Goal: Check status: Check status

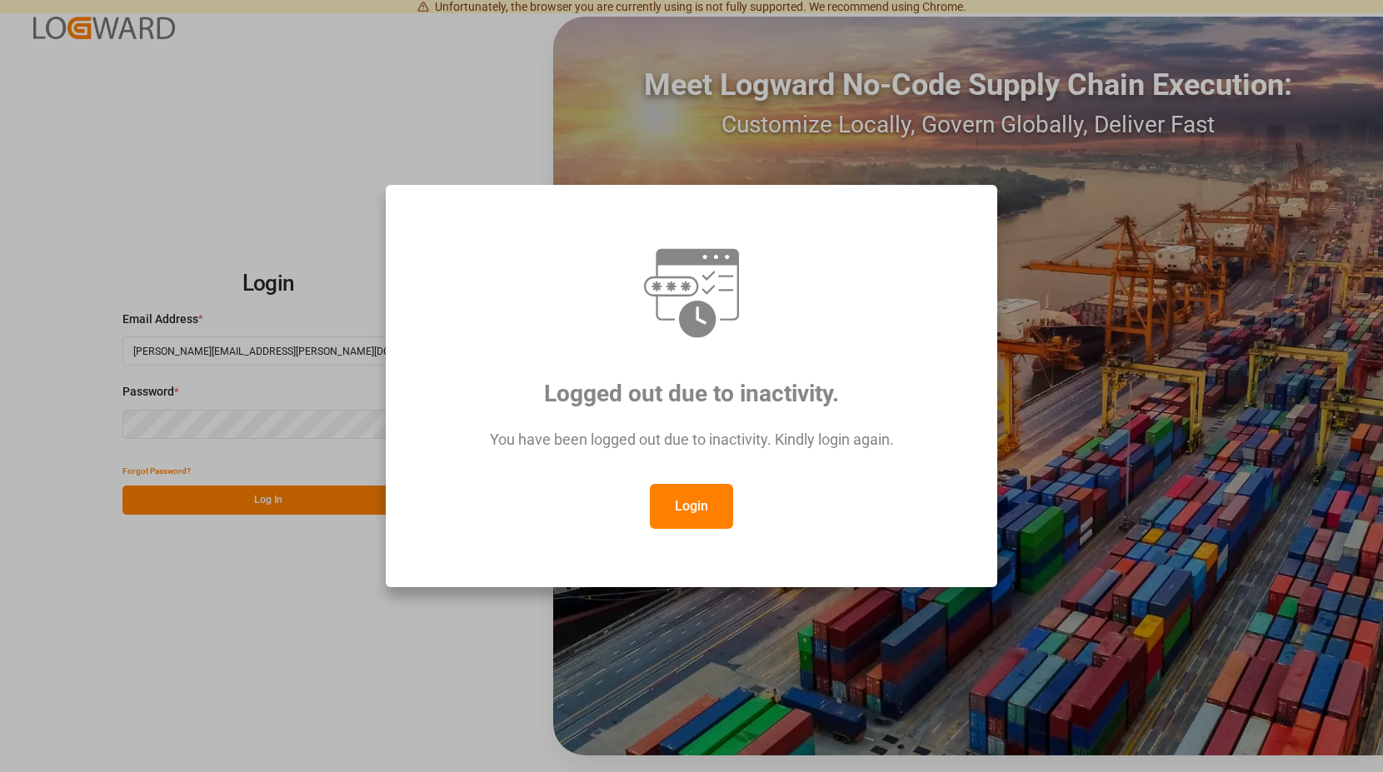
drag, startPoint x: 702, startPoint y: 492, endPoint x: 698, endPoint y: 485, distance: 8.6
click at [701, 491] on button "Login" at bounding box center [691, 506] width 83 height 45
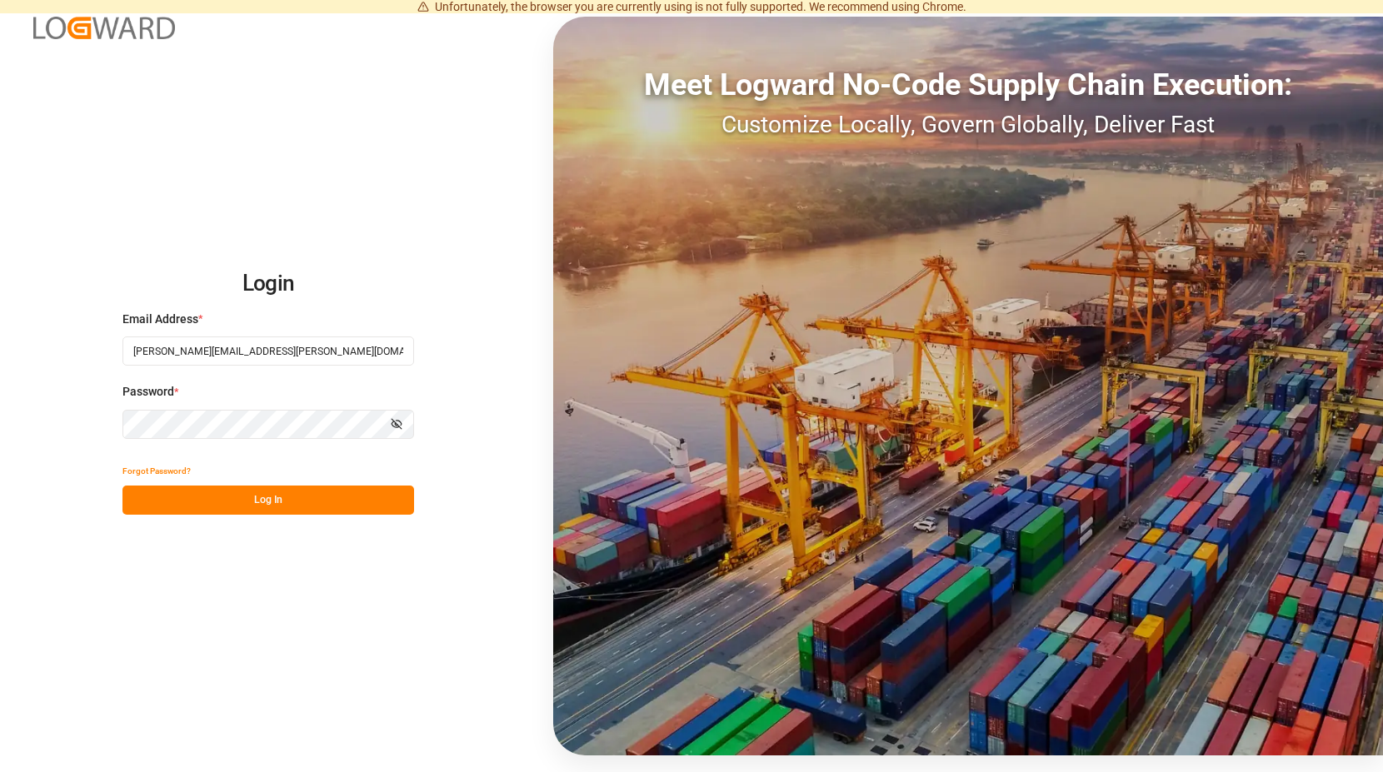
click at [286, 494] on button "Log In" at bounding box center [267, 500] width 291 height 29
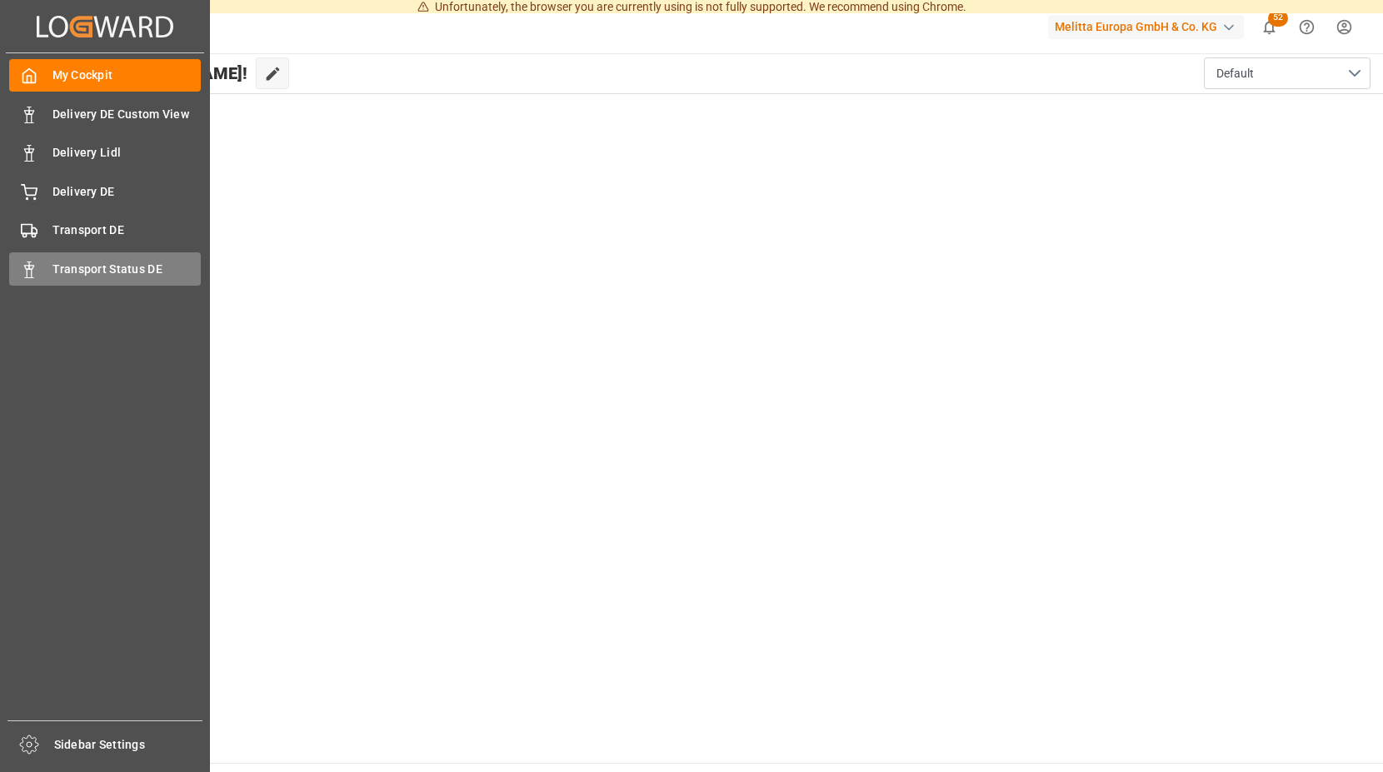
click at [43, 267] on div "Transport Status DE Transport Status DE" at bounding box center [105, 268] width 192 height 32
